Goal: Task Accomplishment & Management: Manage account settings

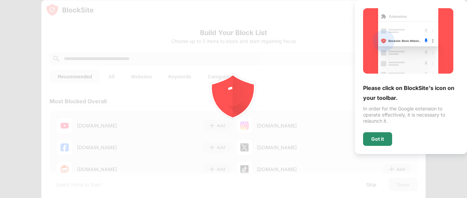
click at [381, 135] on div "Got it" at bounding box center [377, 140] width 29 height 14
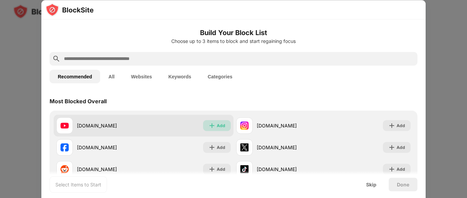
click at [211, 123] on img at bounding box center [211, 125] width 7 height 7
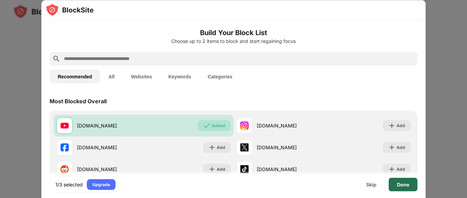
click at [407, 182] on div "Done" at bounding box center [403, 184] width 12 height 5
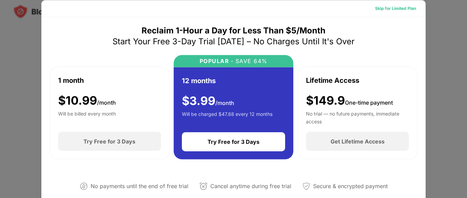
click at [394, 3] on div "Skip for Limited Plan" at bounding box center [395, 8] width 52 height 11
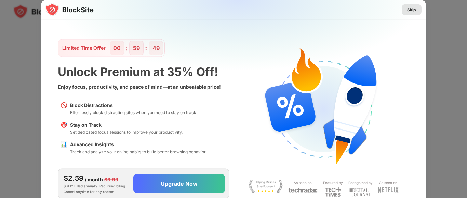
click at [407, 8] on div "Skip" at bounding box center [411, 9] width 9 height 7
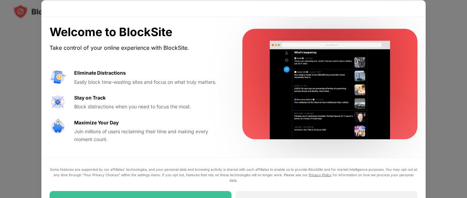
drag, startPoint x: 466, startPoint y: 84, endPoint x: 463, endPoint y: 106, distance: 22.7
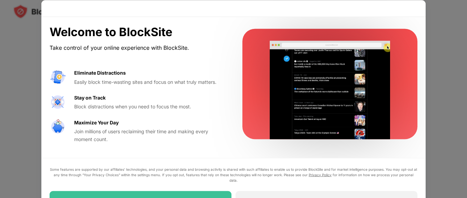
click at [463, 106] on div at bounding box center [233, 99] width 467 height 198
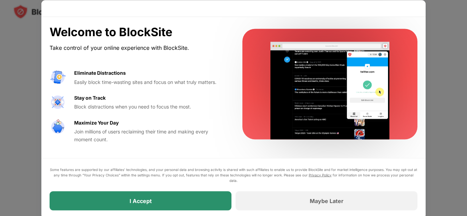
click at [210, 198] on div "I Accept" at bounding box center [141, 200] width 182 height 19
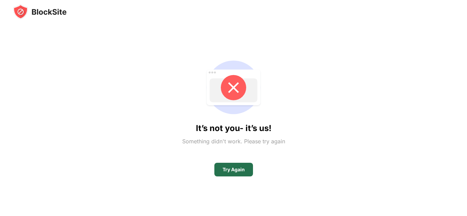
click at [234, 169] on div "Try Again" at bounding box center [233, 169] width 22 height 5
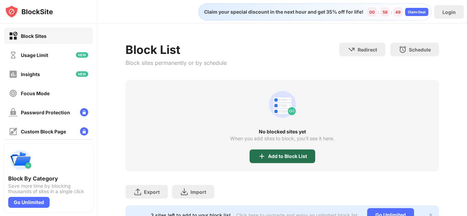
click at [271, 152] on div "Add to Block List" at bounding box center [282, 157] width 66 height 14
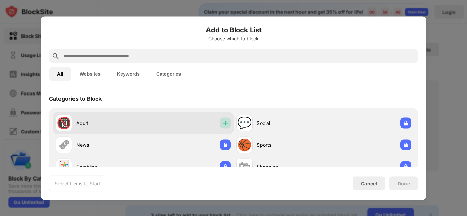
click at [222, 126] on img at bounding box center [225, 123] width 7 height 7
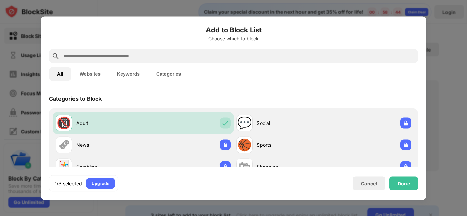
click at [207, 52] on input "text" at bounding box center [239, 56] width 352 height 8
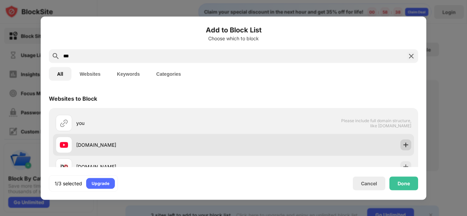
type input "***"
click at [402, 142] on img at bounding box center [405, 144] width 7 height 7
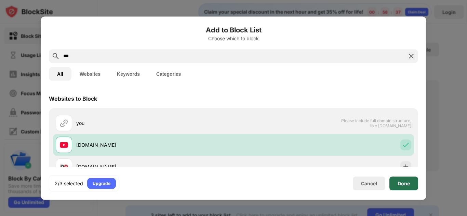
click at [406, 185] on div "Done" at bounding box center [403, 183] width 12 height 5
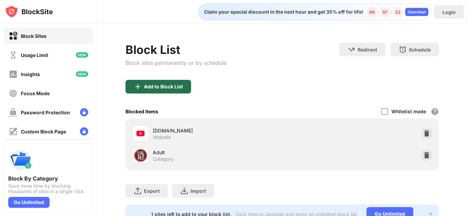
click at [138, 89] on img at bounding box center [138, 87] width 8 height 8
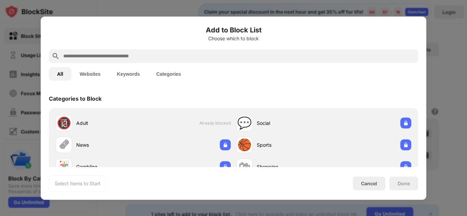
click at [144, 51] on div at bounding box center [233, 56] width 369 height 14
click at [96, 74] on button "Websites" at bounding box center [89, 74] width 37 height 14
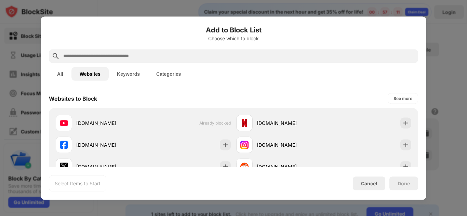
click at [134, 54] on input "text" at bounding box center [239, 56] width 352 height 8
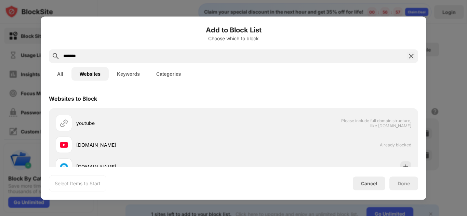
click at [67, 57] on input "*******" at bounding box center [234, 56] width 342 height 8
type input "*******"
click at [411, 54] on img at bounding box center [411, 56] width 8 height 8
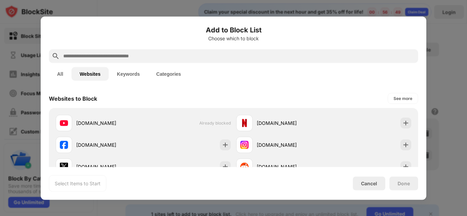
click at [374, 53] on input "text" at bounding box center [239, 56] width 352 height 8
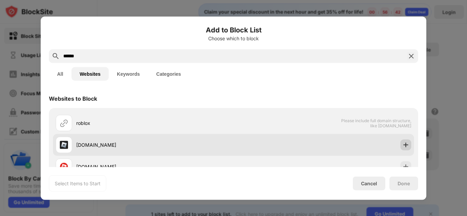
type input "******"
click at [404, 145] on div at bounding box center [405, 144] width 11 height 11
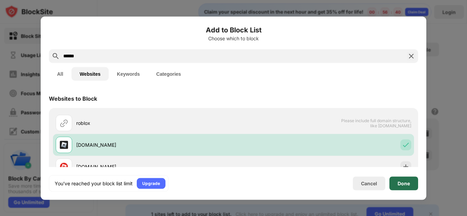
click at [404, 187] on div "Done" at bounding box center [403, 184] width 29 height 14
